Goal: Ask a question

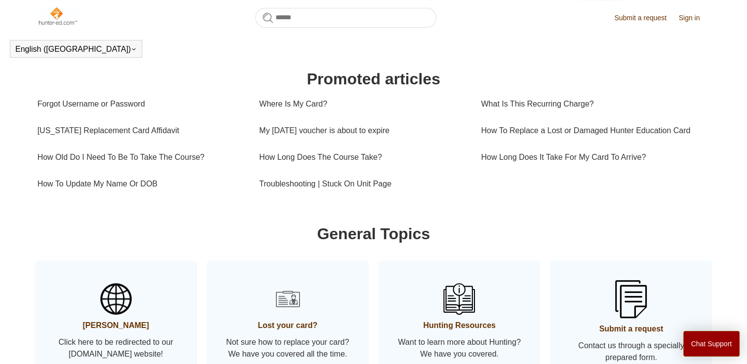
scroll to position [322, 0]
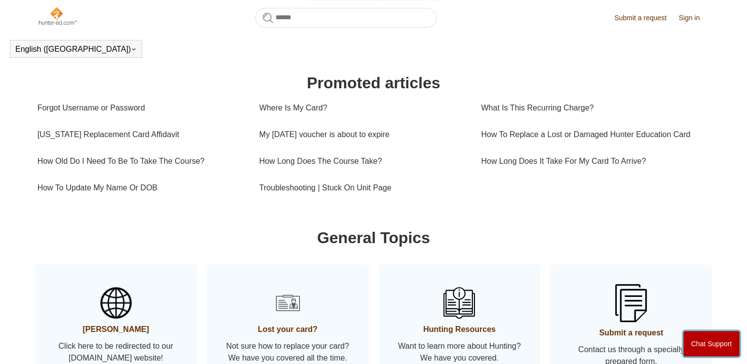
click at [711, 343] on button "Chat Support" at bounding box center [711, 344] width 57 height 26
click at [642, 21] on link "Submit a request" at bounding box center [645, 18] width 62 height 10
click at [642, 17] on link "Submit a request" at bounding box center [645, 18] width 62 height 10
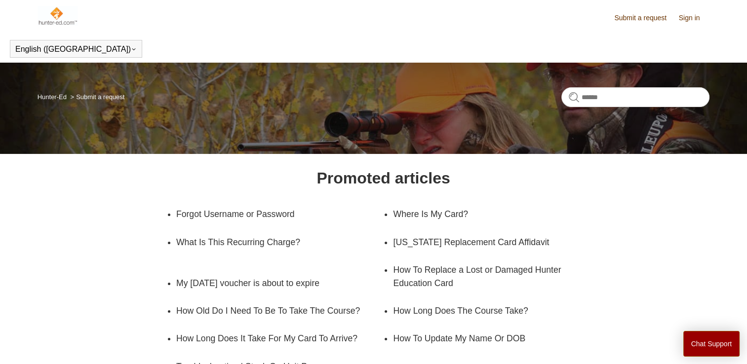
drag, startPoint x: 0, startPoint y: 0, endPoint x: 526, endPoint y: 81, distance: 532.4
click at [526, 81] on body "Skip to main content Submit a request Sign in English (US) Español Français Hun…" at bounding box center [373, 282] width 747 height 565
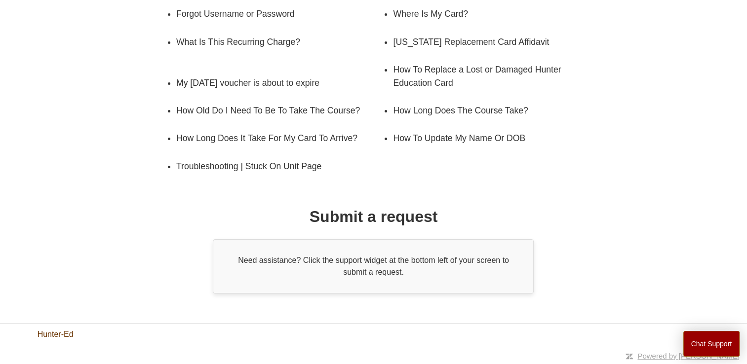
click at [68, 337] on link "Hunter-Ed" at bounding box center [56, 335] width 36 height 12
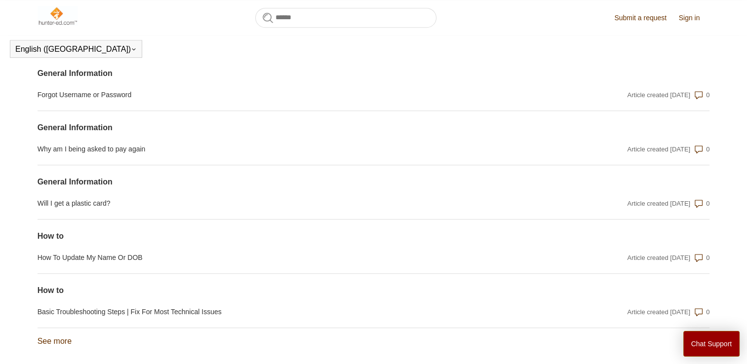
scroll to position [816, 0]
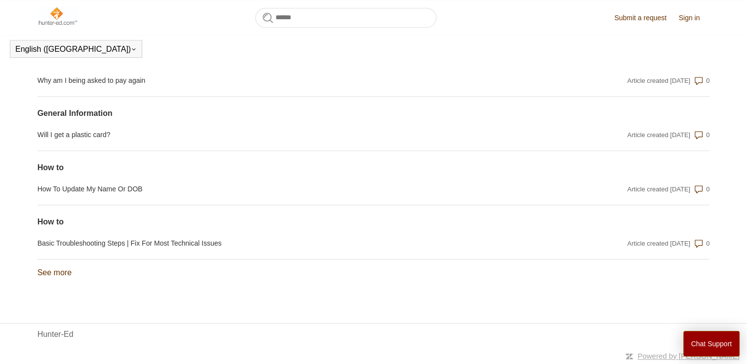
click at [632, 15] on link "Submit a request" at bounding box center [645, 18] width 62 height 10
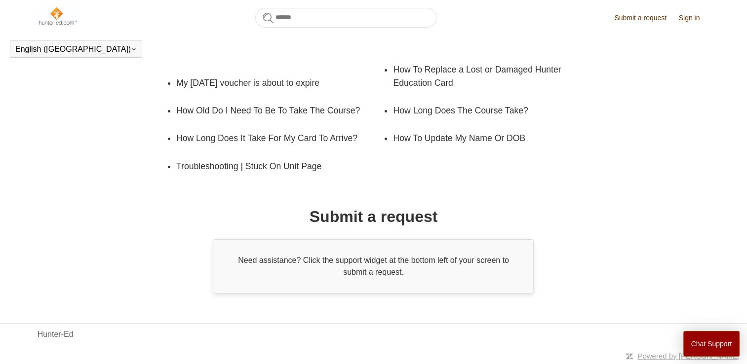
click at [370, 268] on div "Need assistance? Click the support widget at the bottom left of your screen to …" at bounding box center [373, 266] width 321 height 54
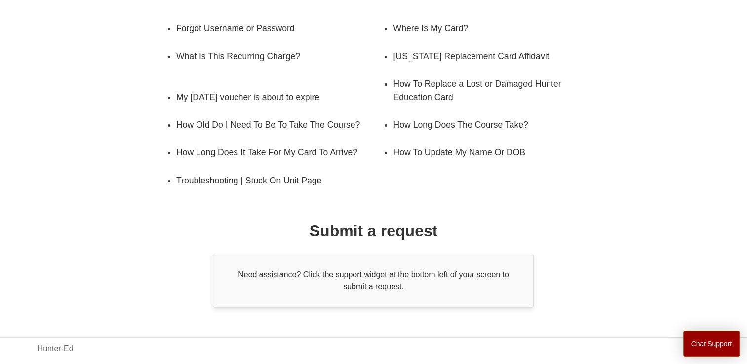
click at [242, 343] on div "Hunter-Ed" at bounding box center [374, 349] width 672 height 12
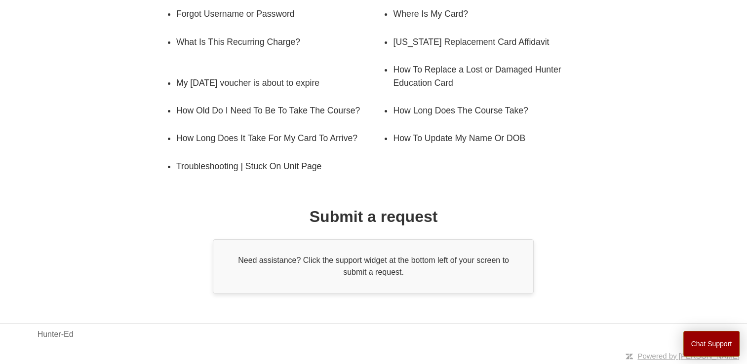
scroll to position [185, 0]
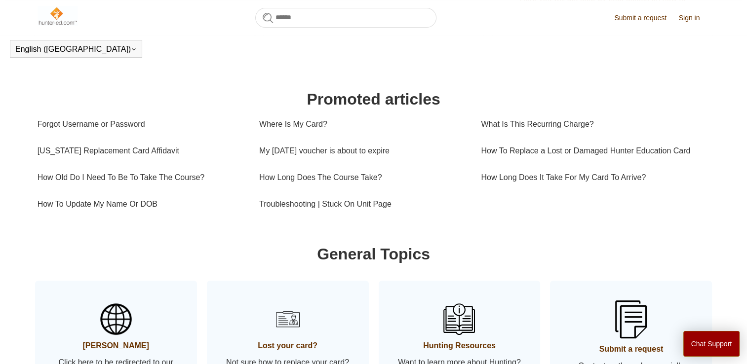
scroll to position [300, 0]
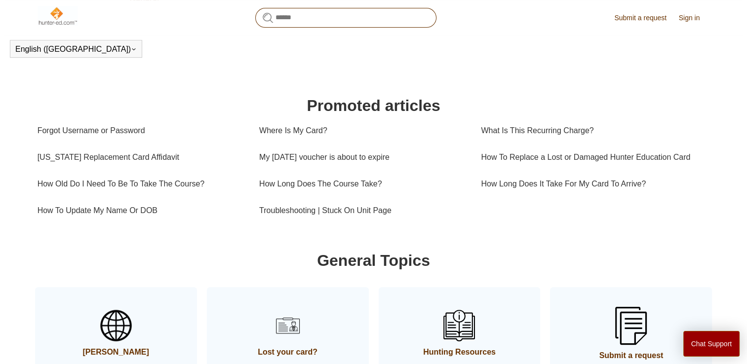
click at [380, 23] on input "Search" at bounding box center [345, 18] width 181 height 20
type input "*******"
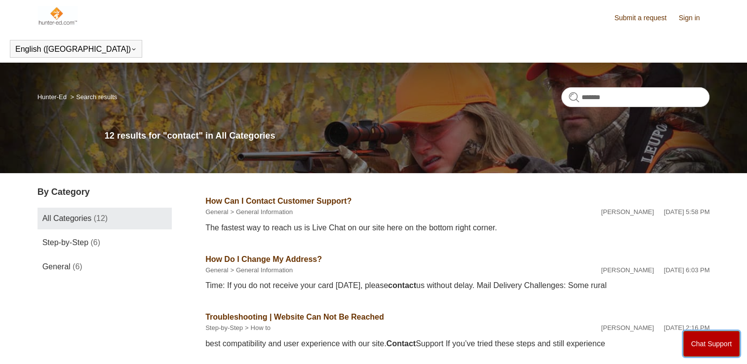
click at [701, 350] on button "Chat Support" at bounding box center [711, 344] width 57 height 26
click at [646, 41] on header "English ([GEOGRAPHIC_DATA]) Español [DEMOGRAPHIC_DATA]" at bounding box center [373, 49] width 747 height 28
